Goal: Check status: Check status

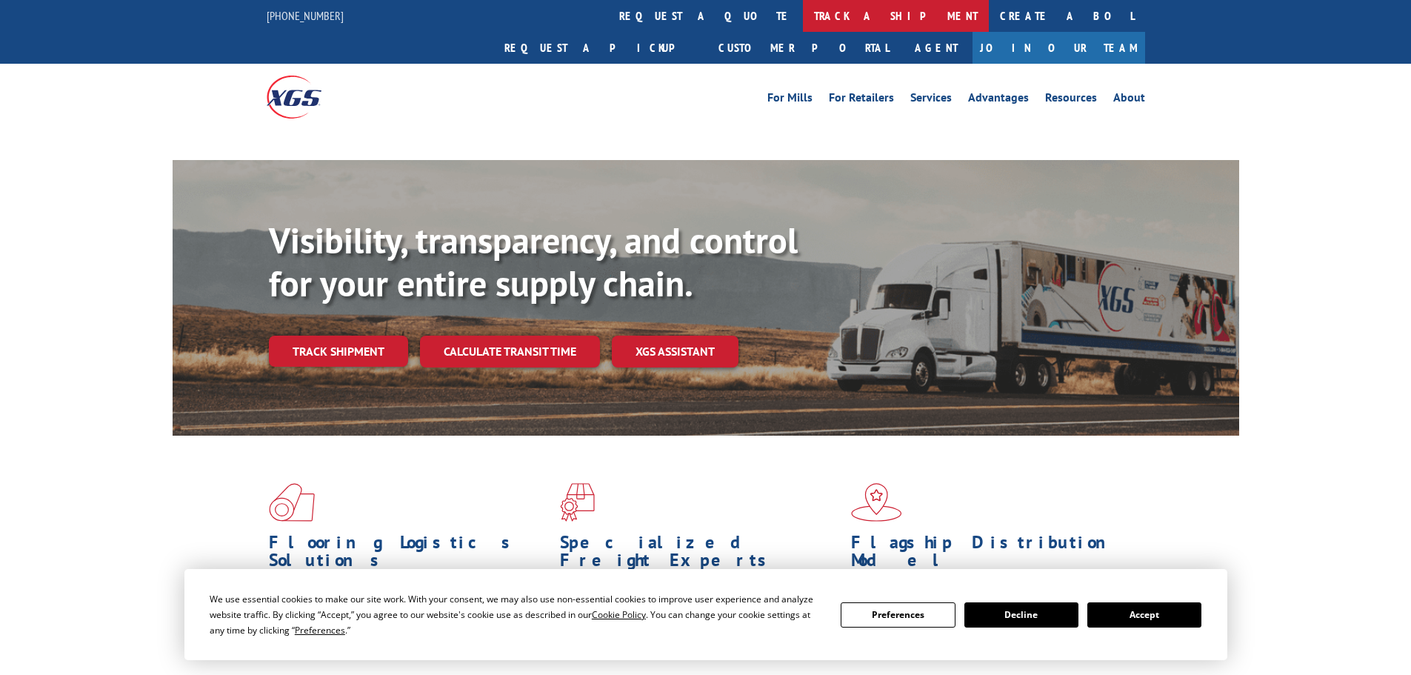
click at [803, 14] on link "track a shipment" at bounding box center [896, 16] width 186 height 32
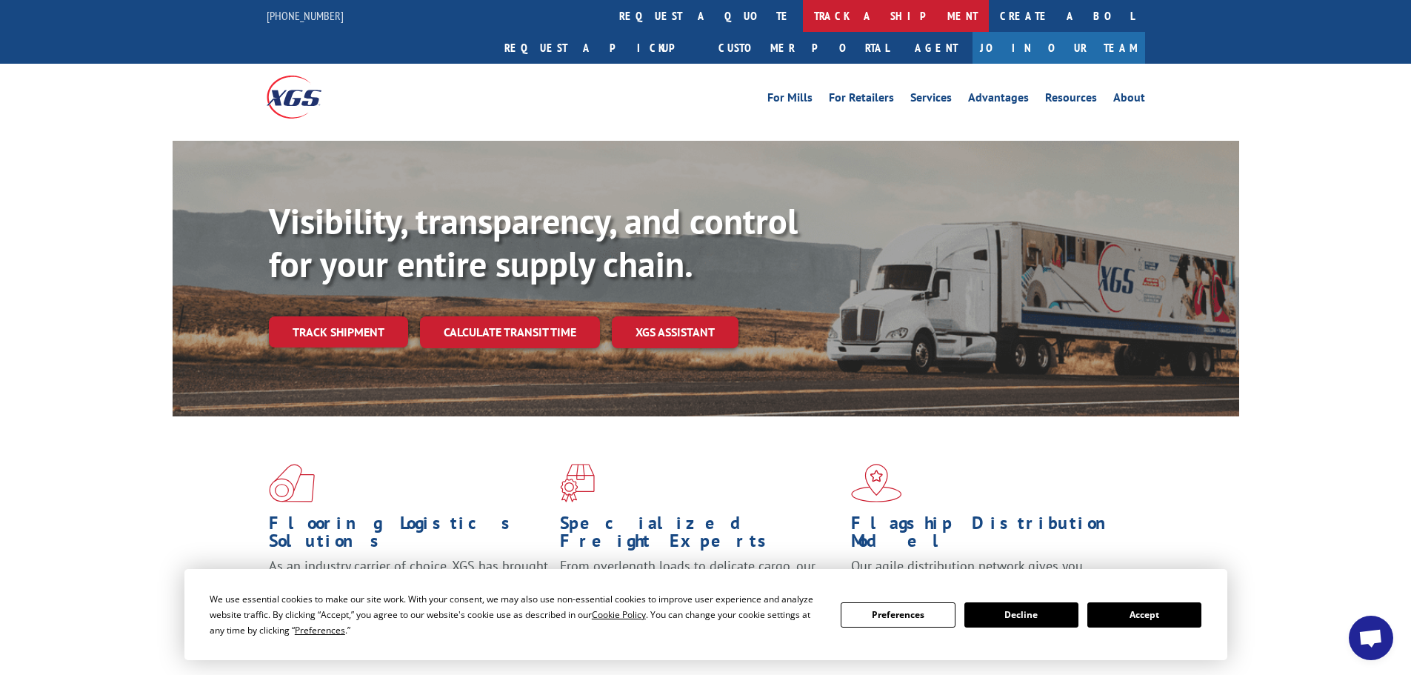
click at [803, 19] on link "track a shipment" at bounding box center [896, 16] width 186 height 32
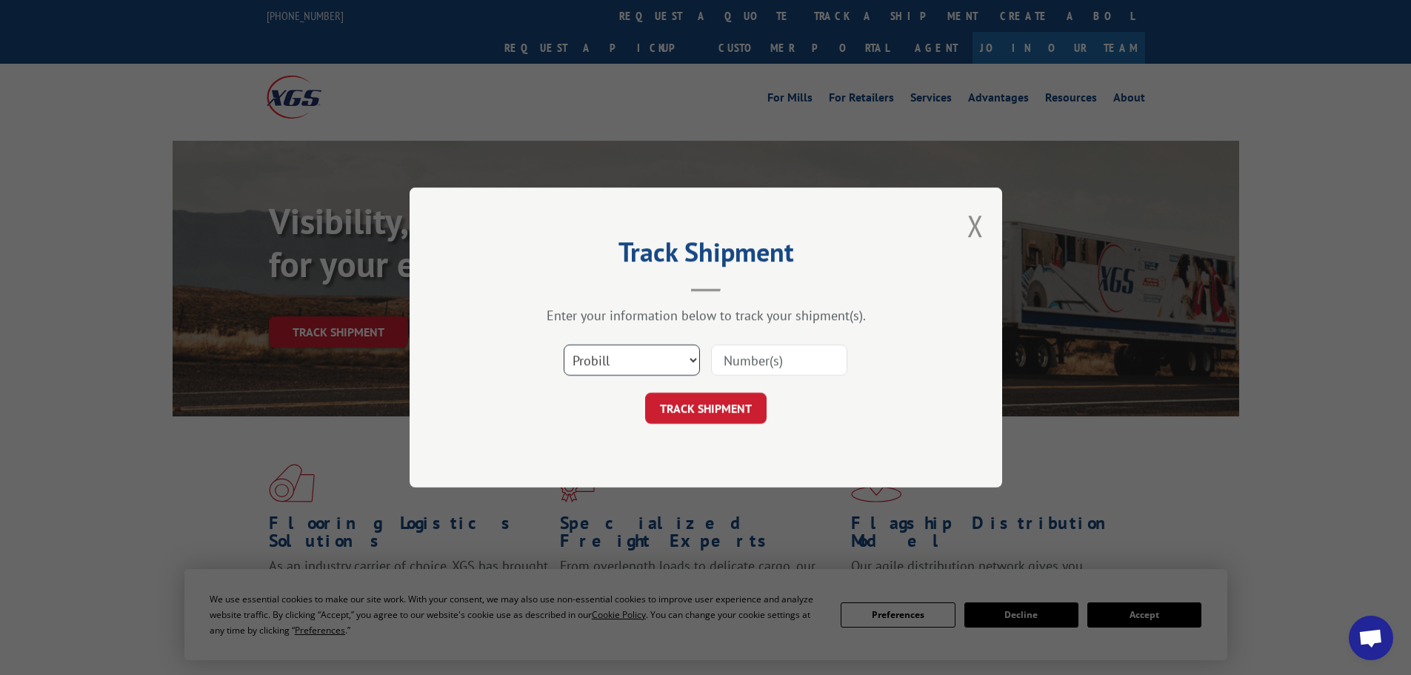
click at [628, 368] on select "Select category... Probill BOL PO" at bounding box center [632, 359] width 136 height 31
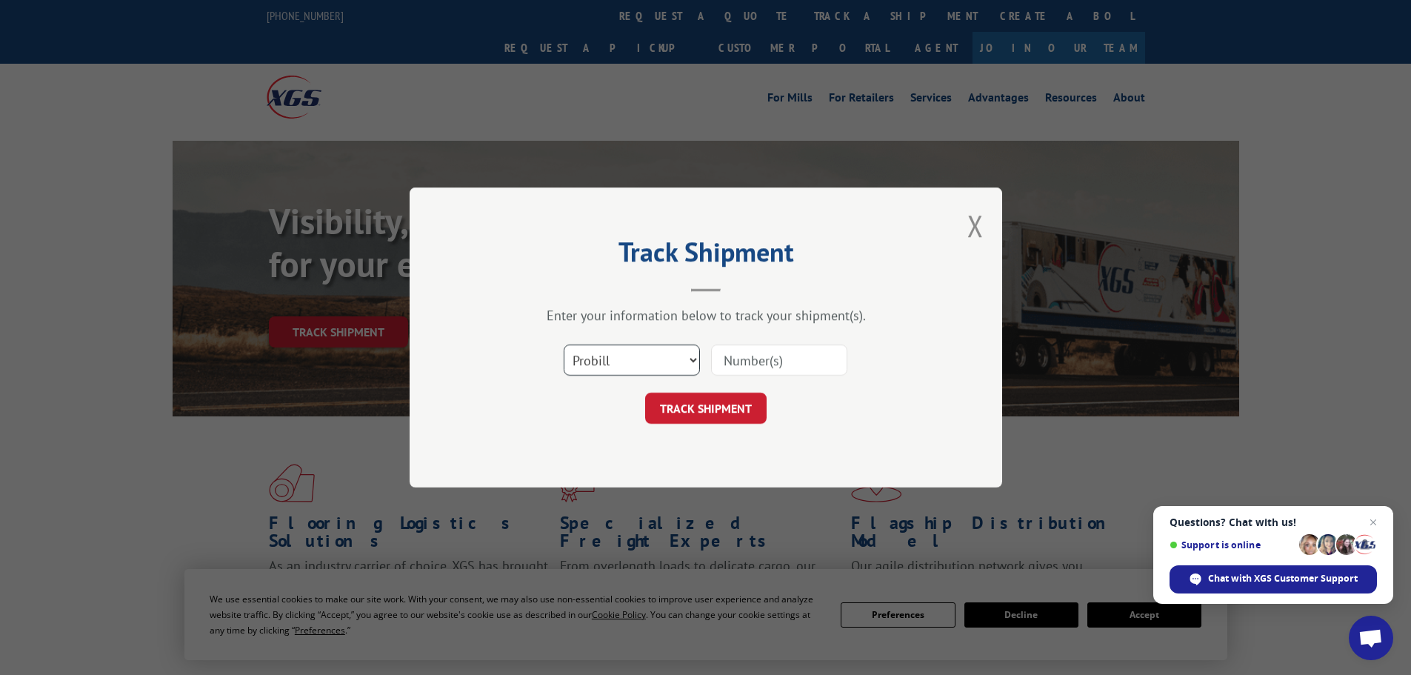
select select "bol"
click at [564, 344] on select "Select category... Probill BOL PO" at bounding box center [632, 359] width 136 height 31
click at [728, 362] on input at bounding box center [779, 359] width 136 height 31
paste input "5607408"
type input "5607408"
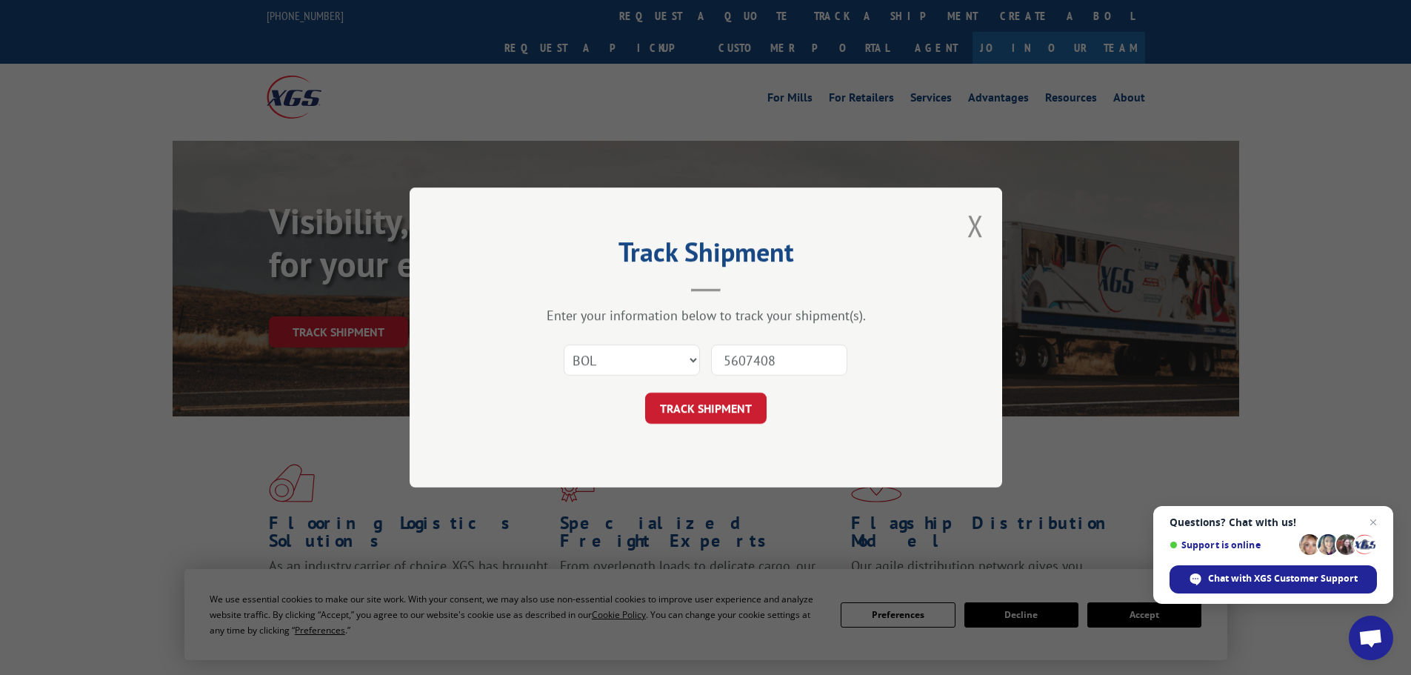
click at [738, 401] on button "TRACK SHIPMENT" at bounding box center [705, 407] width 121 height 31
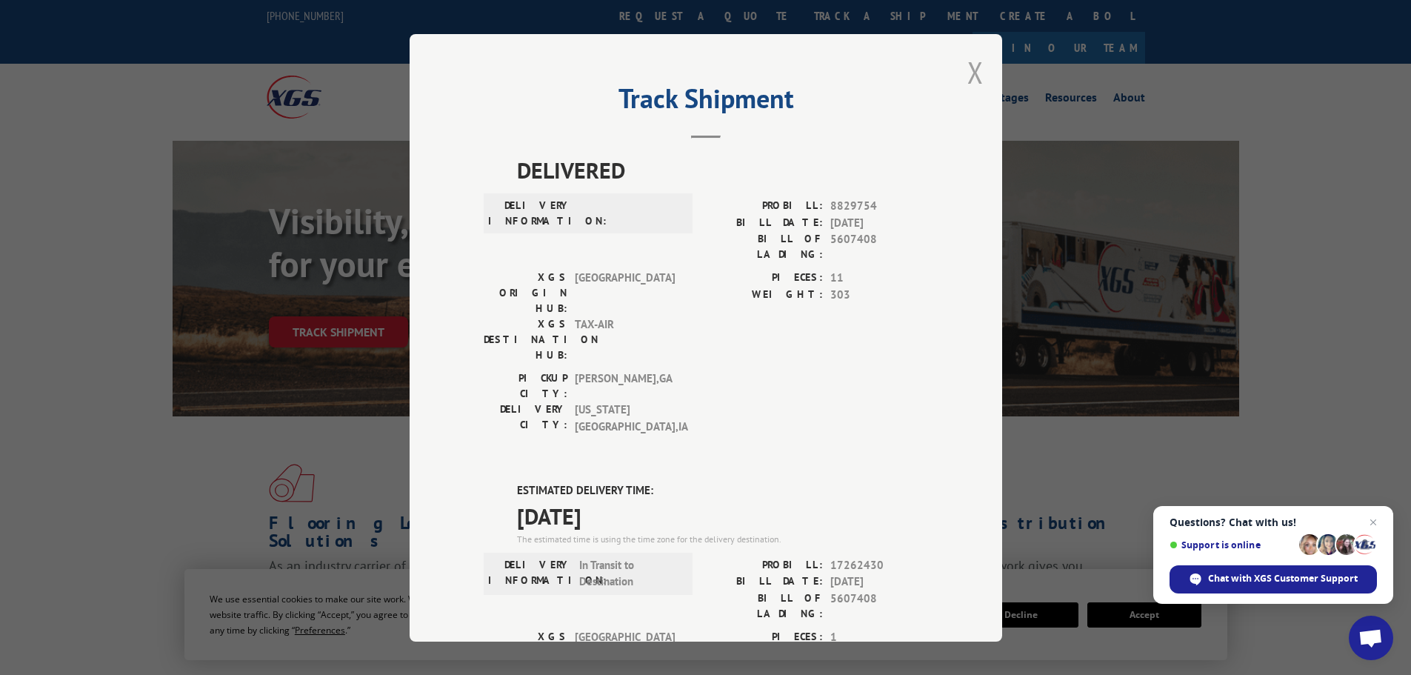
click at [971, 66] on button "Close modal" at bounding box center [975, 72] width 16 height 39
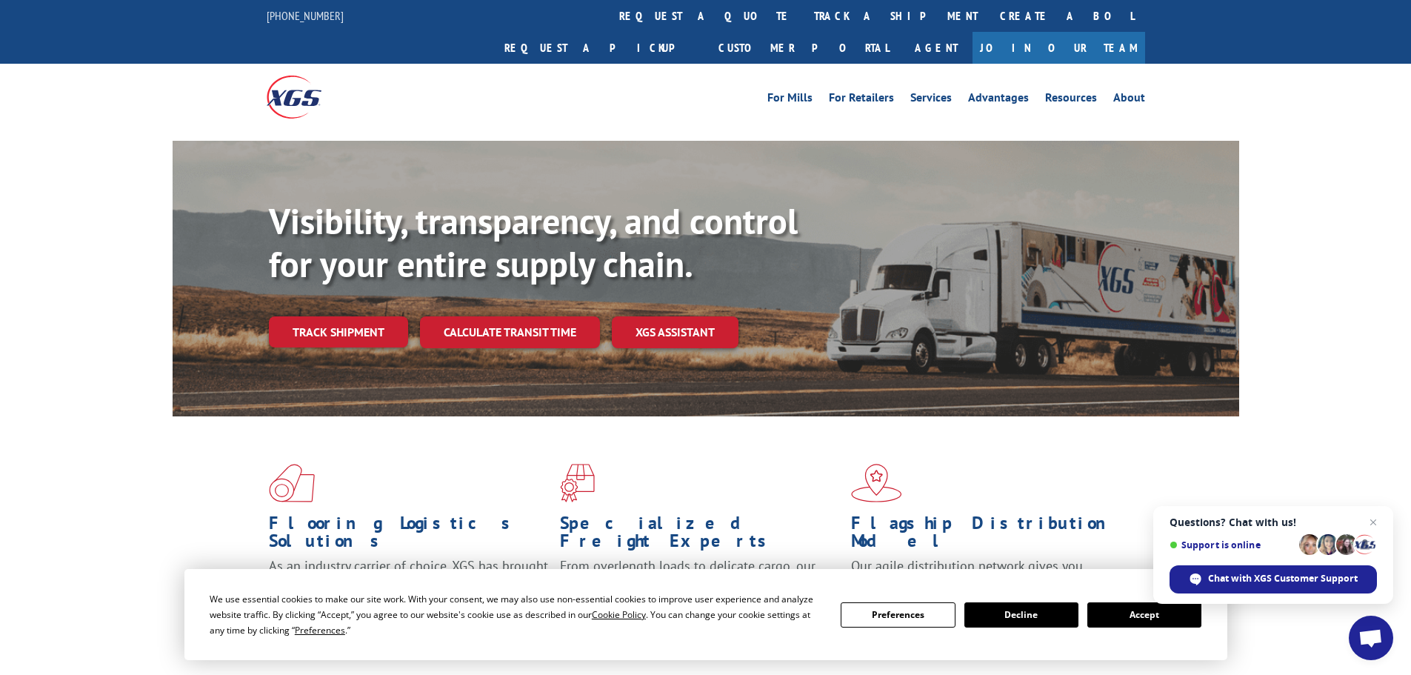
click at [803, 22] on link "track a shipment" at bounding box center [896, 16] width 186 height 32
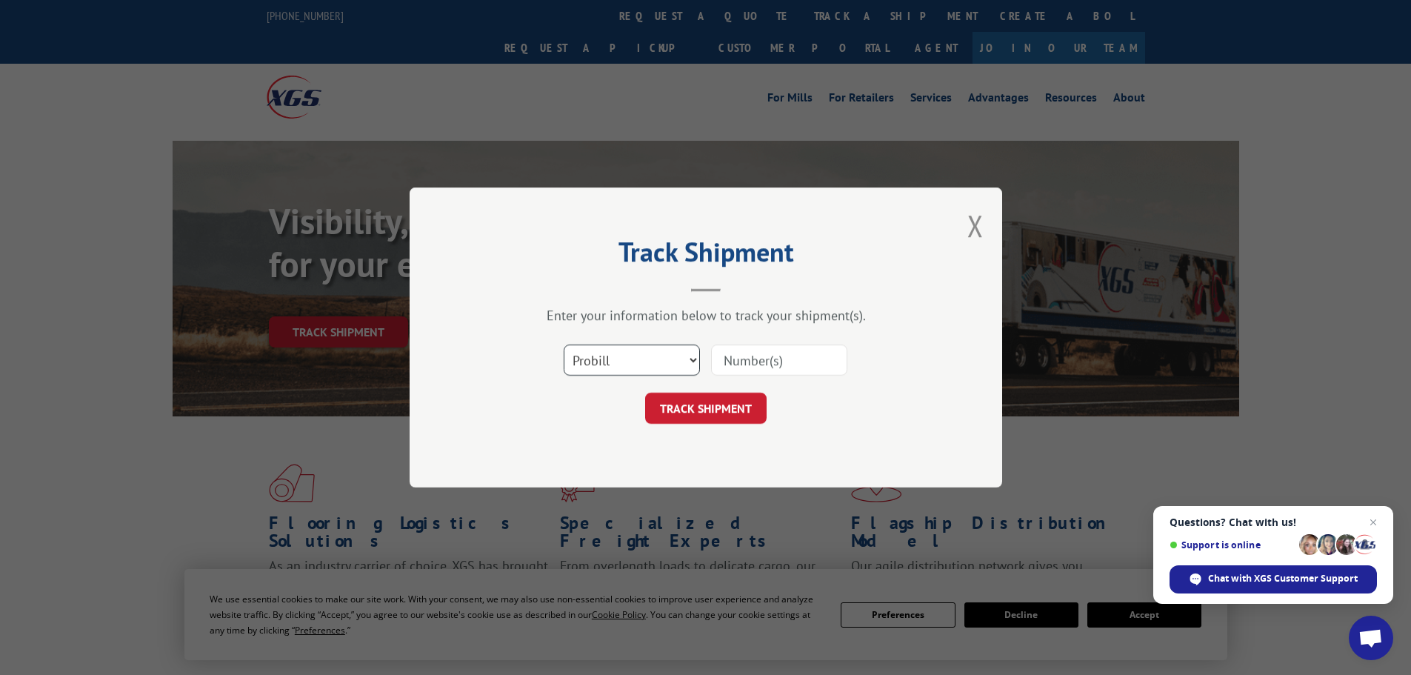
click at [623, 360] on select "Select category... Probill BOL PO" at bounding box center [632, 359] width 136 height 31
select select "bol"
click at [564, 344] on select "Select category... Probill BOL PO" at bounding box center [632, 359] width 136 height 31
click at [736, 361] on input at bounding box center [779, 359] width 136 height 31
paste input "356607"
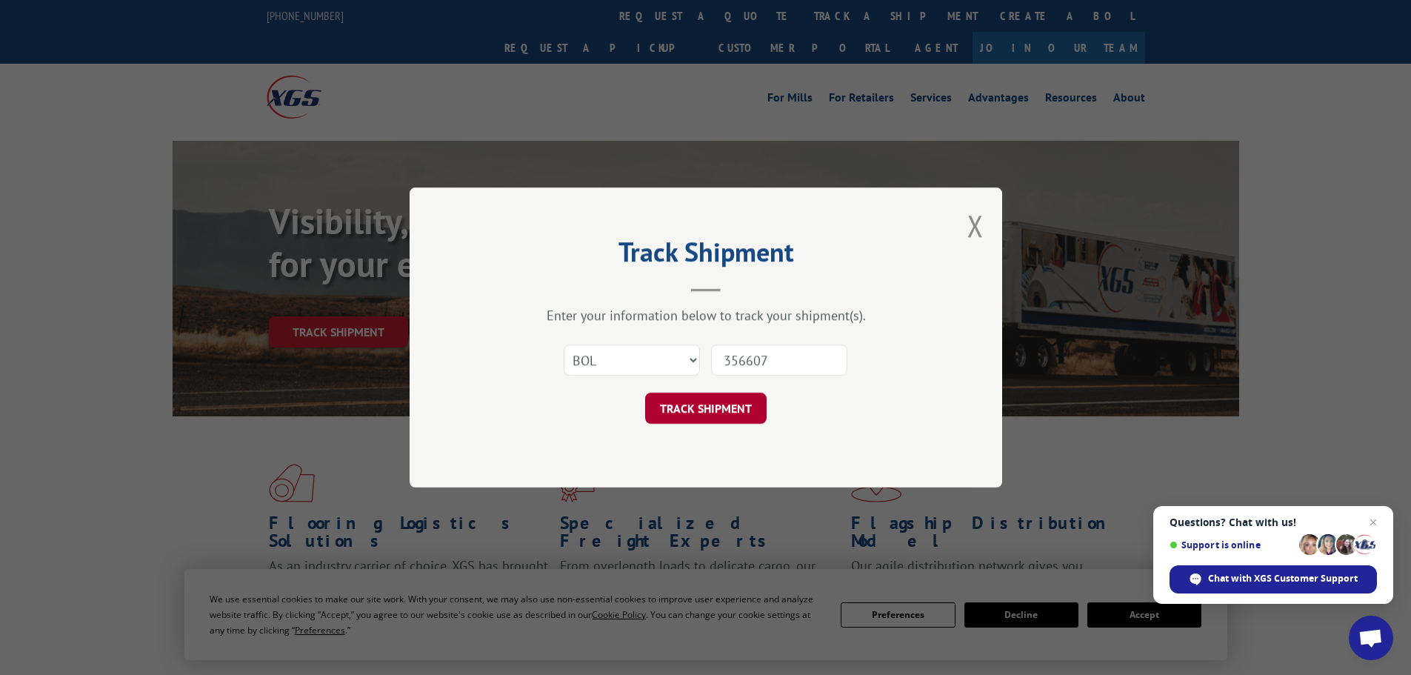
type input "356607"
click at [723, 412] on button "TRACK SHIPMENT" at bounding box center [705, 407] width 121 height 31
